Goal: Find specific page/section: Find specific page/section

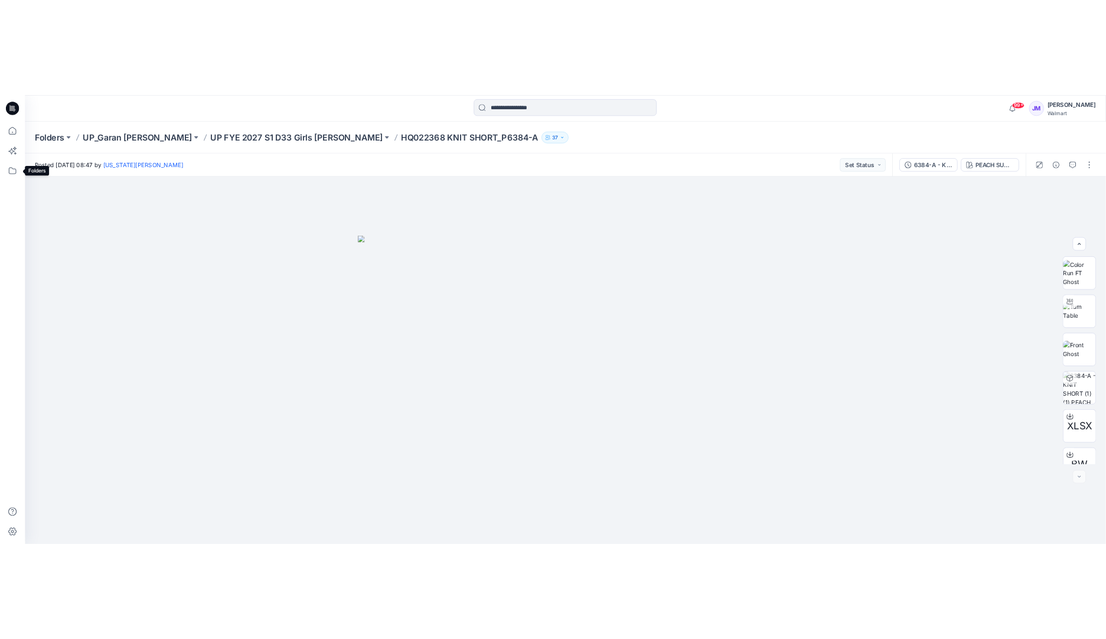
scroll to position [78, 0]
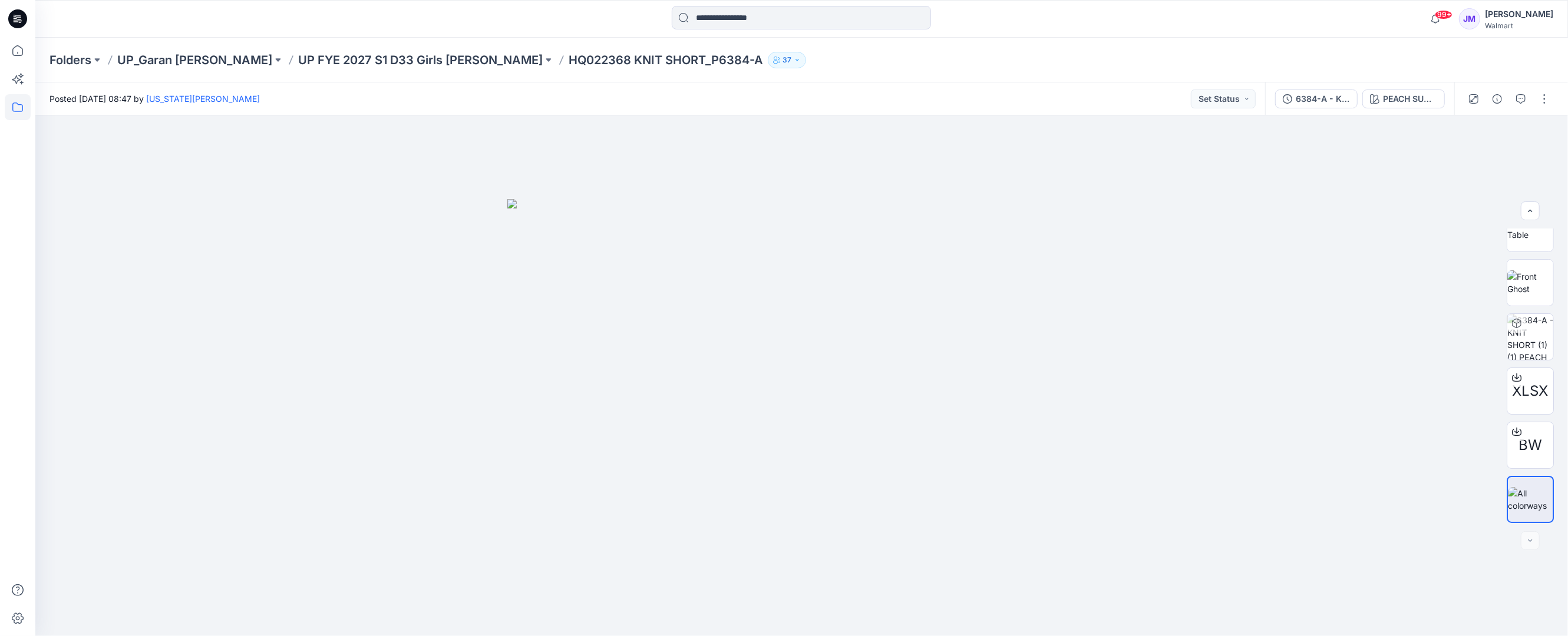
click at [15, 107] on icon at bounding box center [18, 108] width 26 height 26
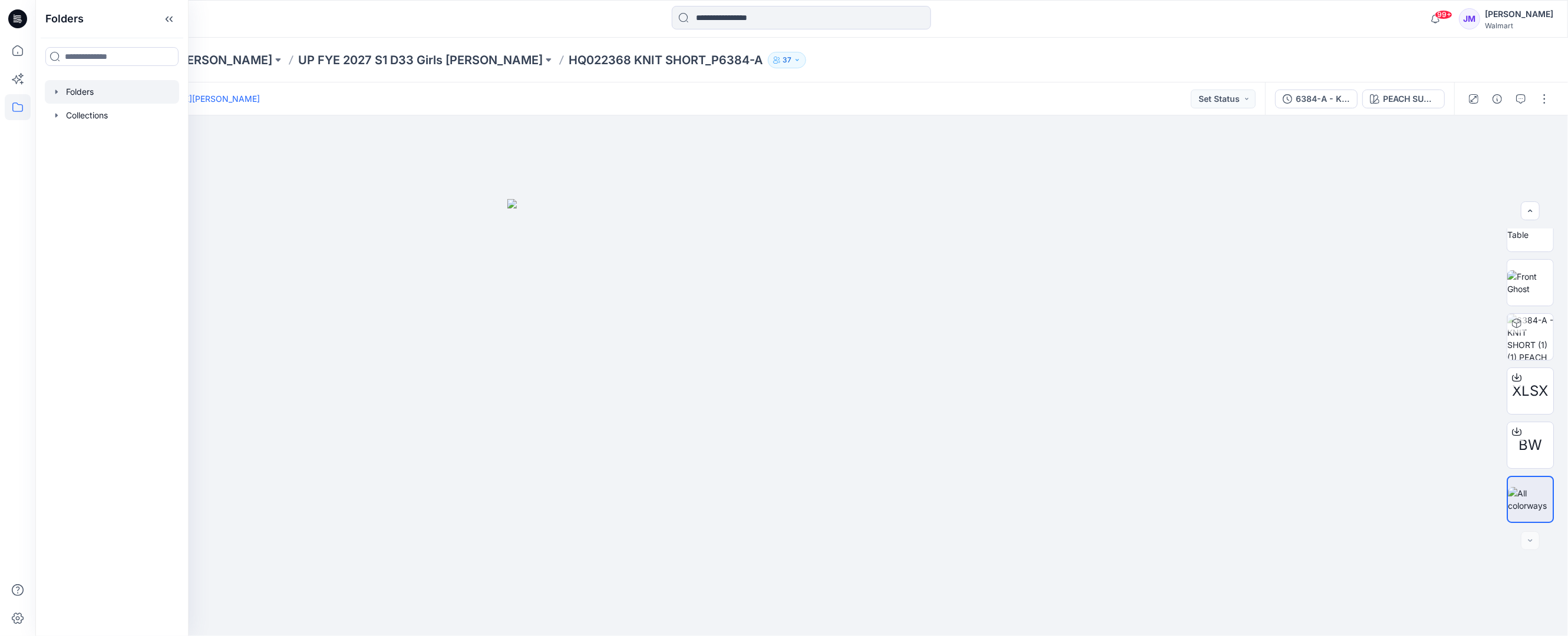
click at [100, 84] on div at bounding box center [112, 92] width 135 height 24
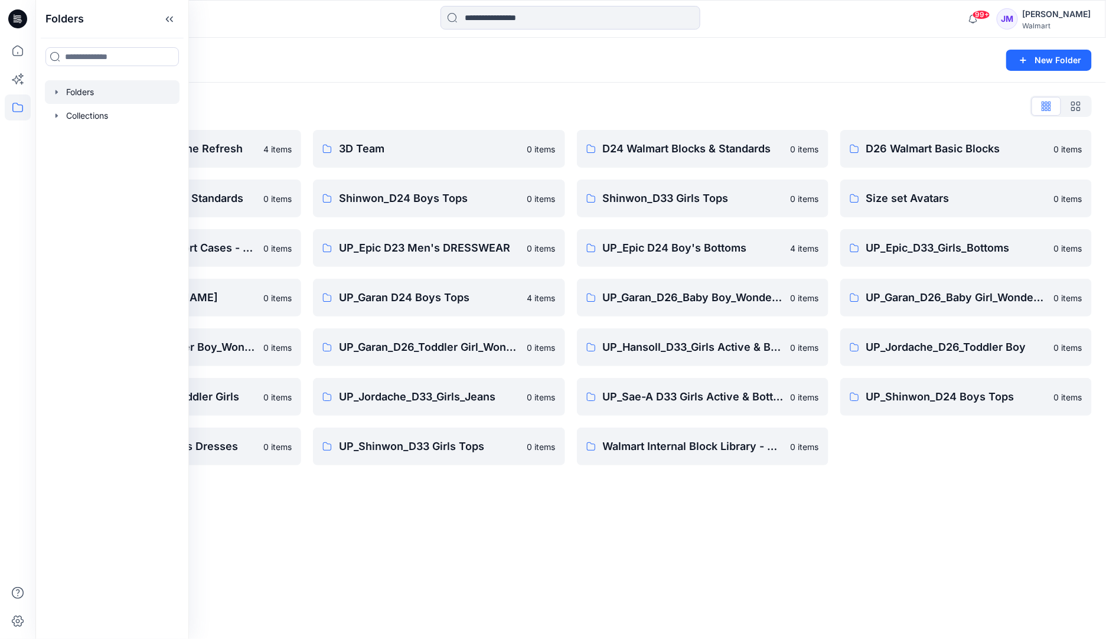
click at [491, 70] on div "Folders New Folder" at bounding box center [570, 60] width 1071 height 45
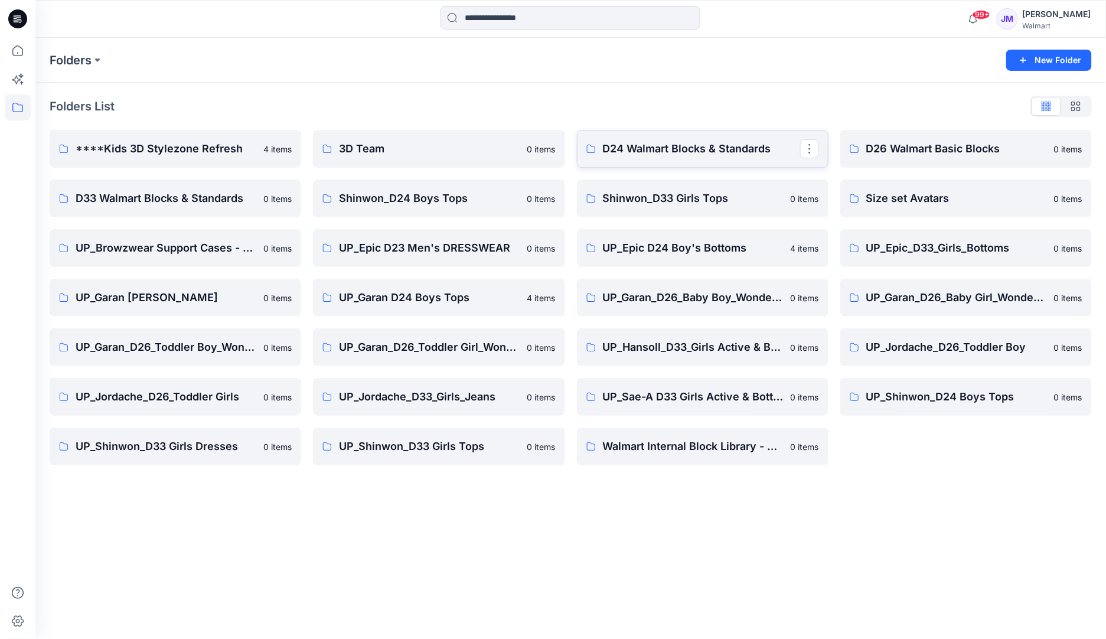
click at [731, 148] on p "D24 Walmart Blocks & Standards" at bounding box center [701, 149] width 197 height 17
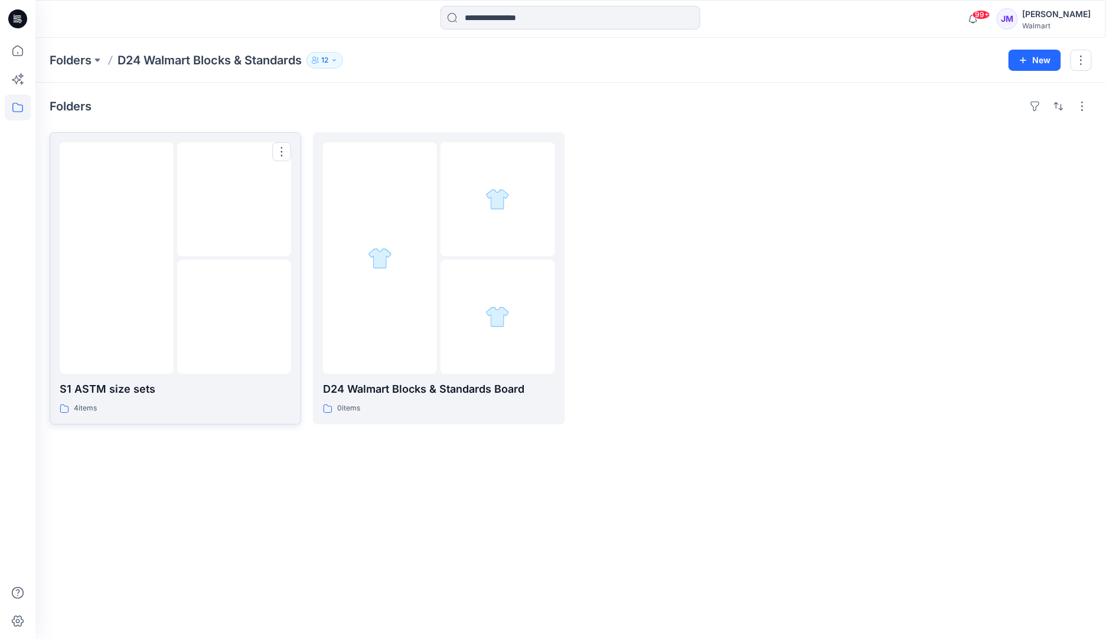
click at [217, 316] on div at bounding box center [234, 317] width 114 height 114
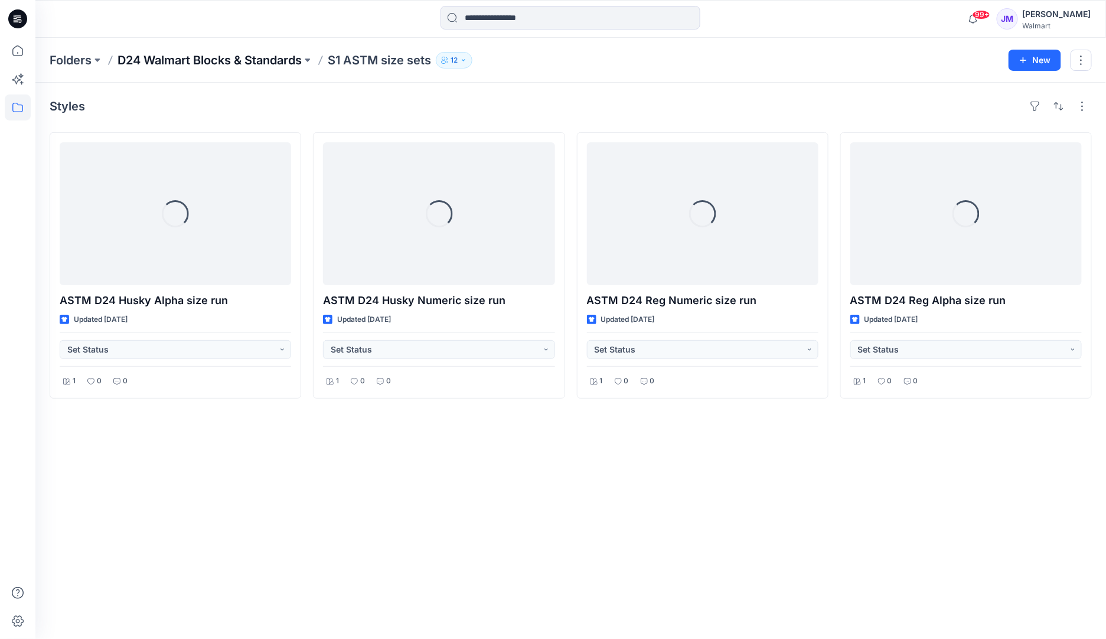
click at [214, 61] on p "D24 Walmart Blocks & Standards" at bounding box center [210, 60] width 184 height 17
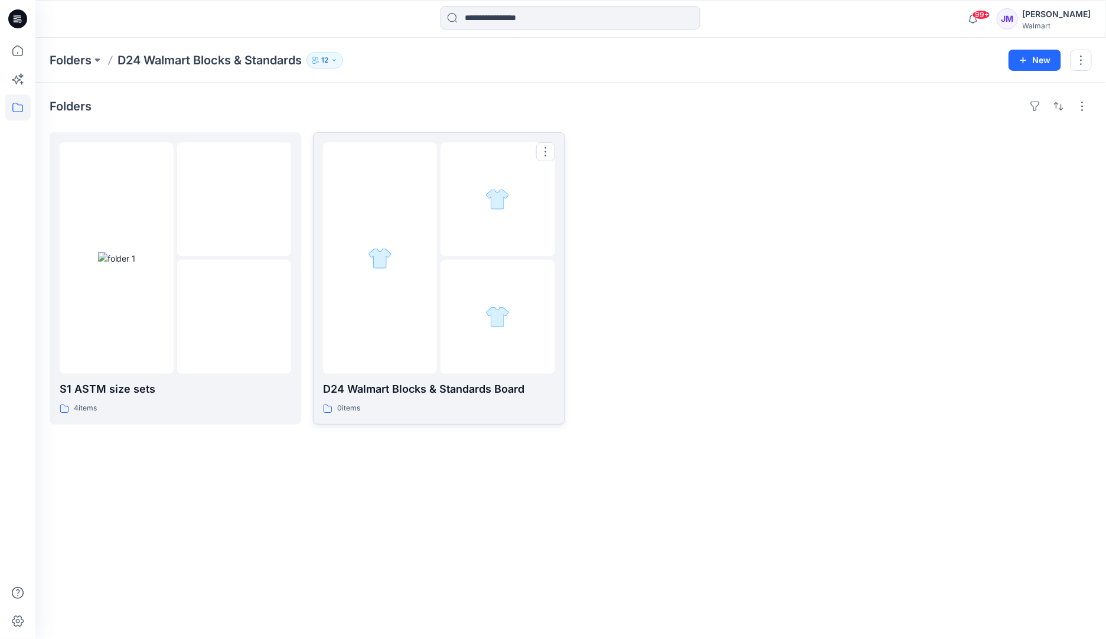
click at [500, 316] on img at bounding box center [498, 317] width 24 height 24
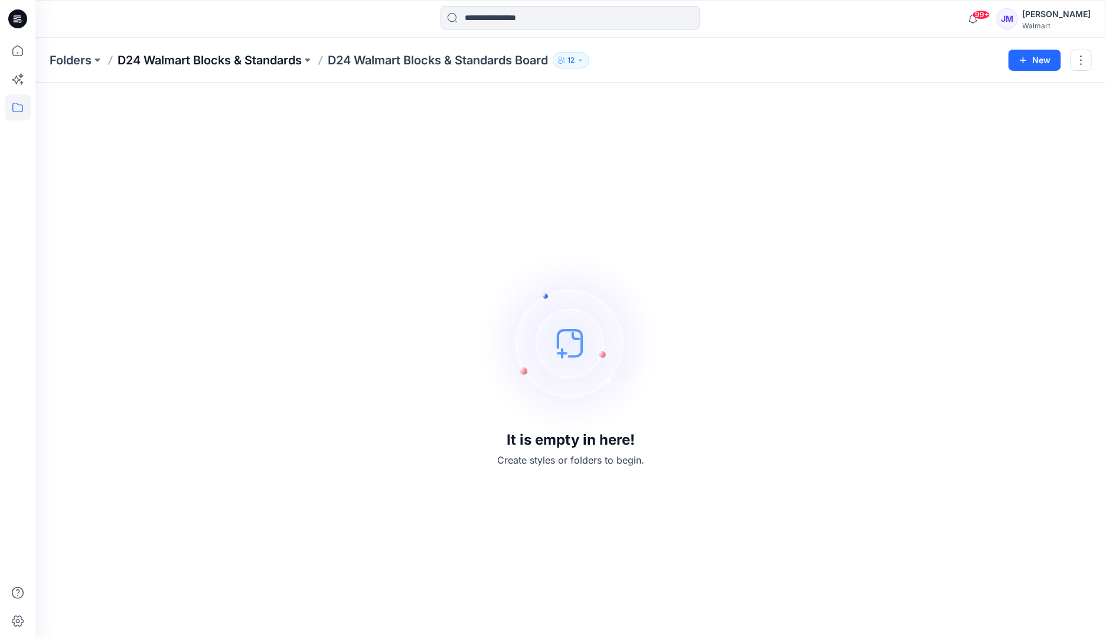
click at [256, 56] on p "D24 Walmart Blocks & Standards" at bounding box center [210, 60] width 184 height 17
